Goal: Find specific page/section: Find specific page/section

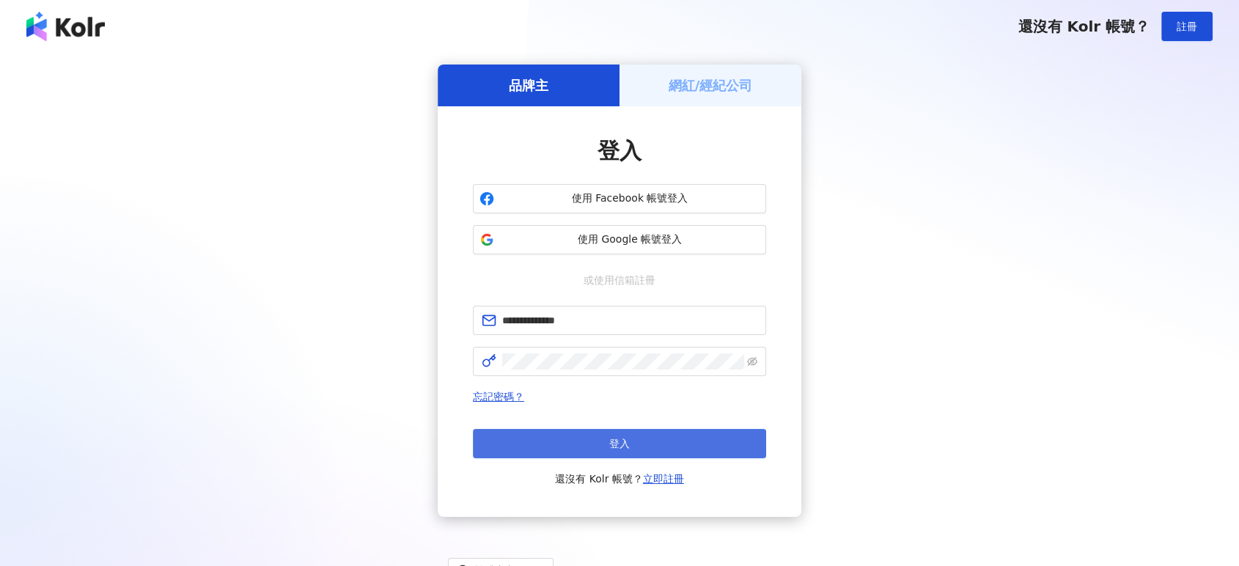
click at [592, 444] on button "登入" at bounding box center [619, 443] width 293 height 29
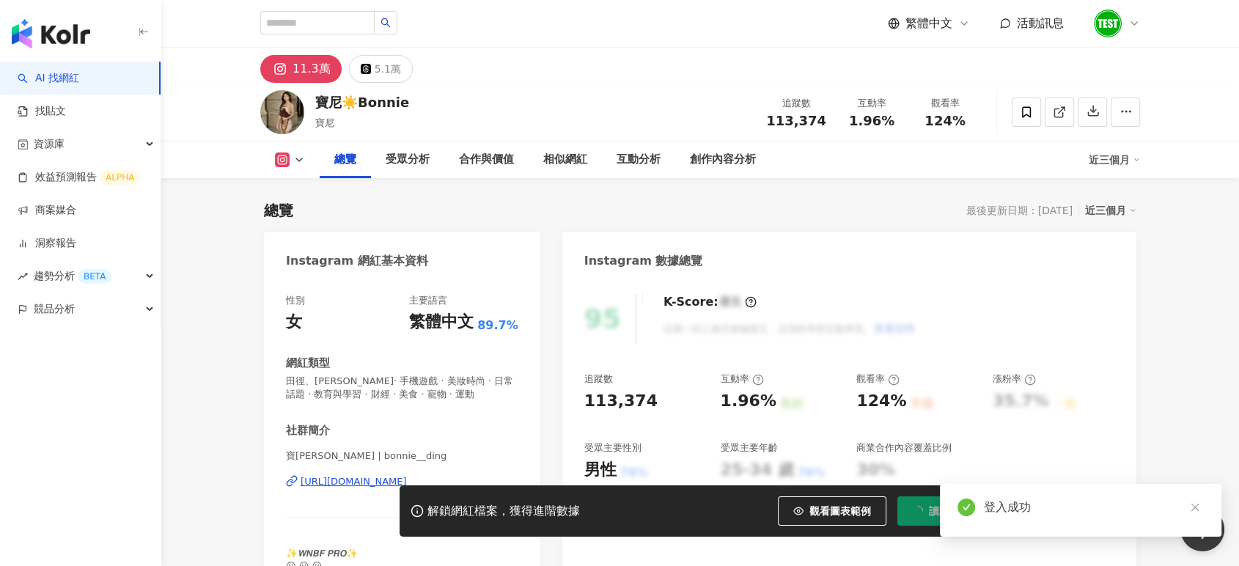
scroll to position [407, 0]
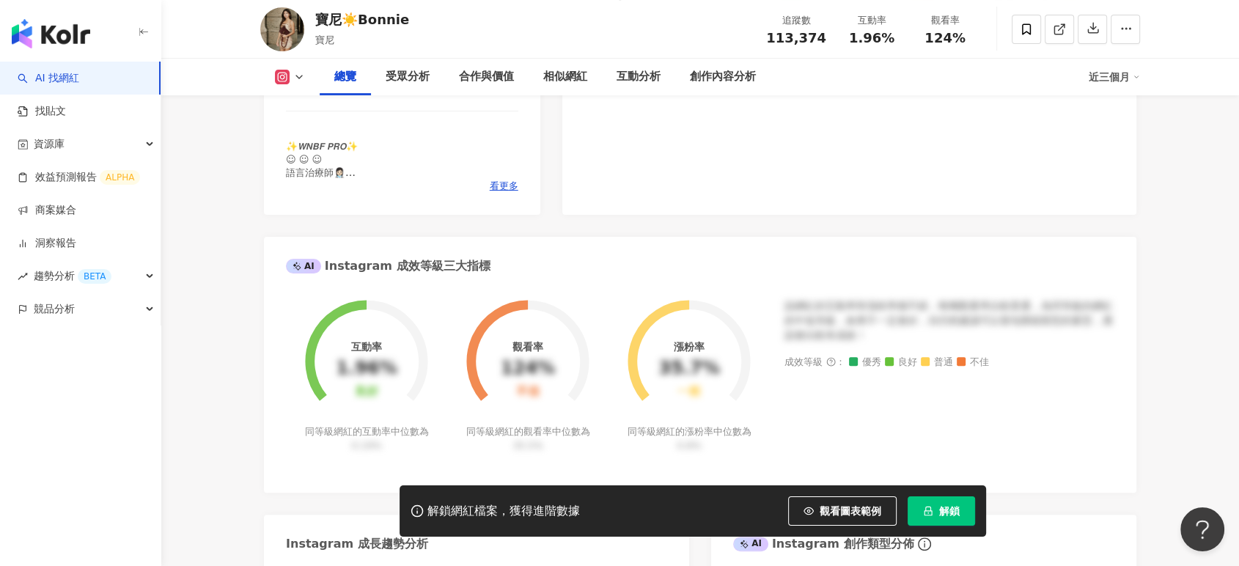
click at [1069, 28] on link at bounding box center [1059, 29] width 29 height 29
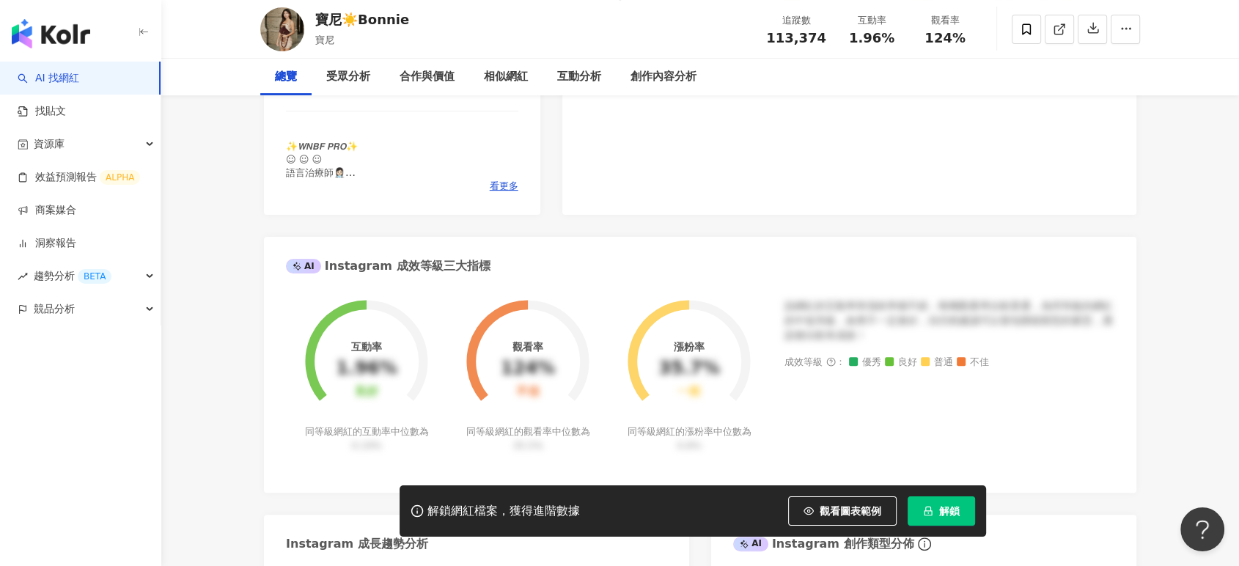
scroll to position [0, 0]
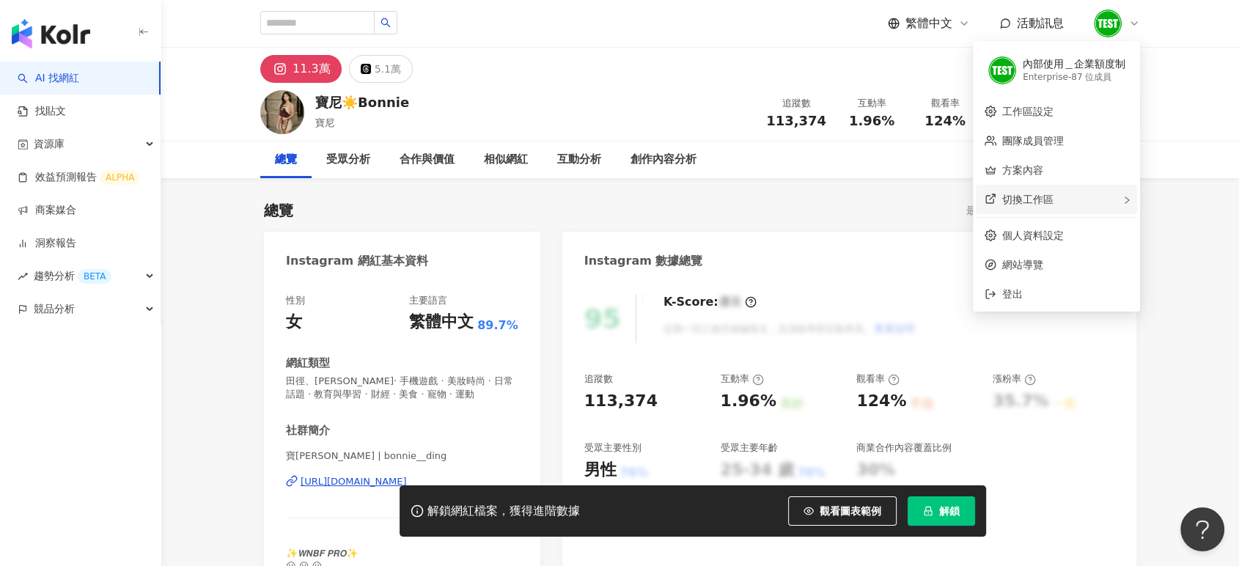
click at [1082, 198] on div "切換工作區" at bounding box center [1056, 199] width 161 height 29
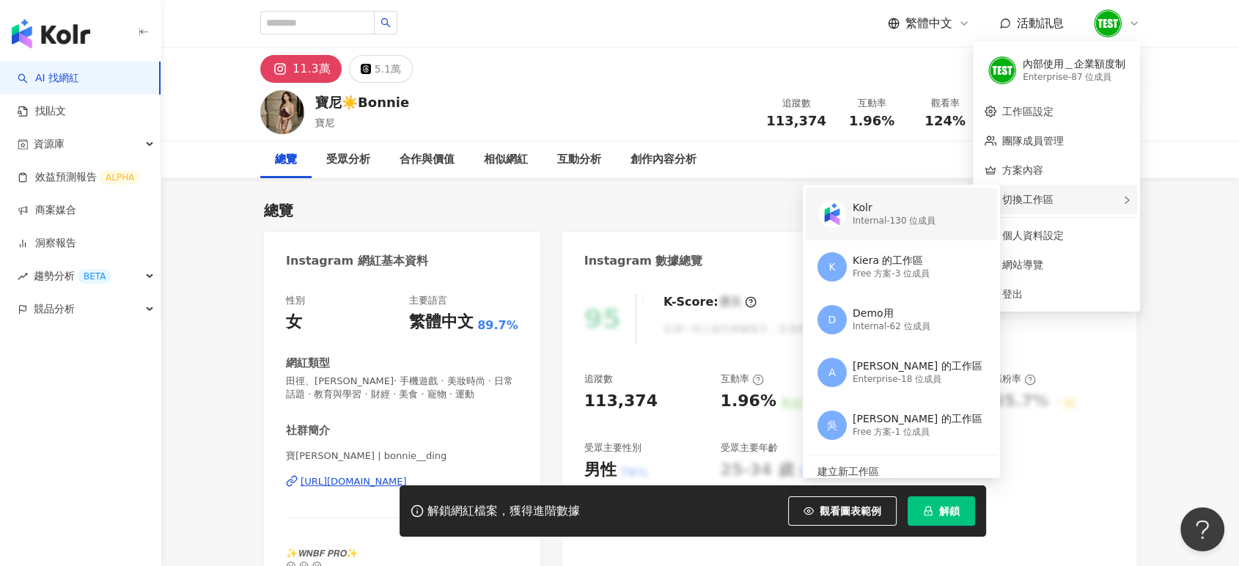
click at [819, 216] on img at bounding box center [832, 214] width 28 height 28
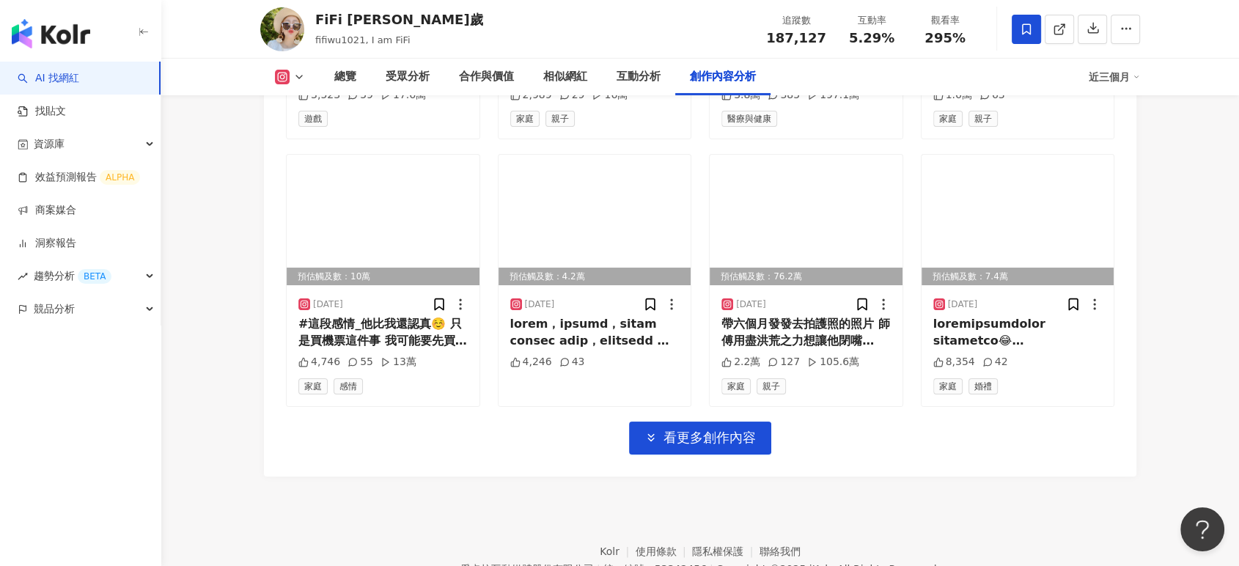
scroll to position [5197, 0]
